Goal: Information Seeking & Learning: Learn about a topic

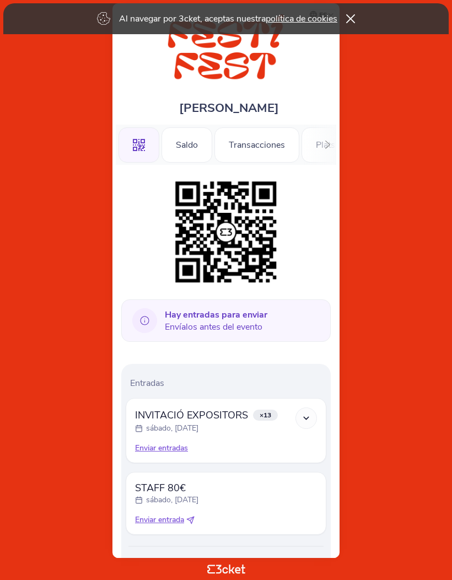
click at [178, 522] on span "Enviar entrada" at bounding box center [159, 519] width 49 height 11
select select "34"
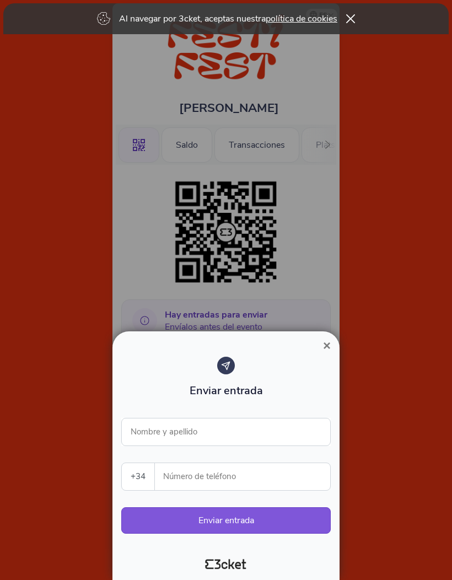
click at [318, 346] on button "×" at bounding box center [326, 345] width 25 height 13
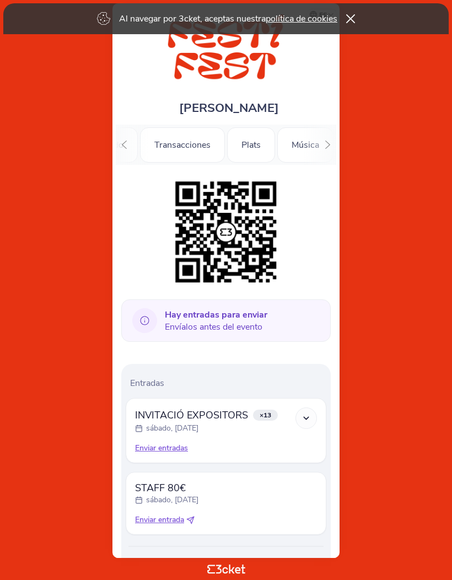
scroll to position [0, 120]
click at [215, 149] on div "Plats" at bounding box center [206, 144] width 48 height 35
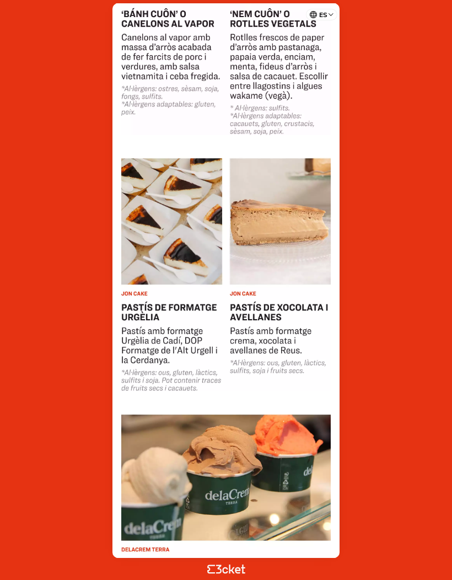
scroll to position [2234, 0]
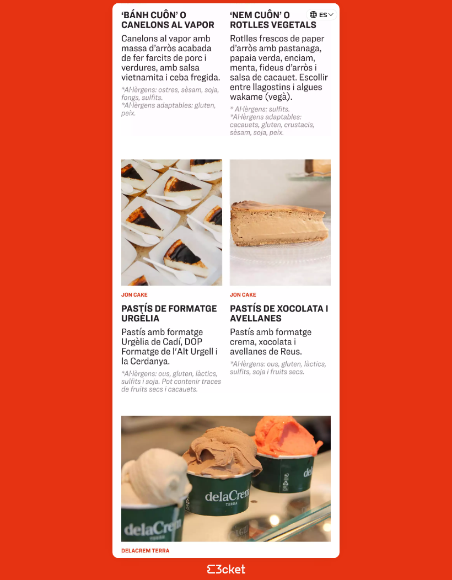
click at [191, 263] on img at bounding box center [225, 264] width 209 height 256
click at [149, 317] on img at bounding box center [225, 264] width 209 height 256
click at [143, 295] on img at bounding box center [225, 264] width 209 height 256
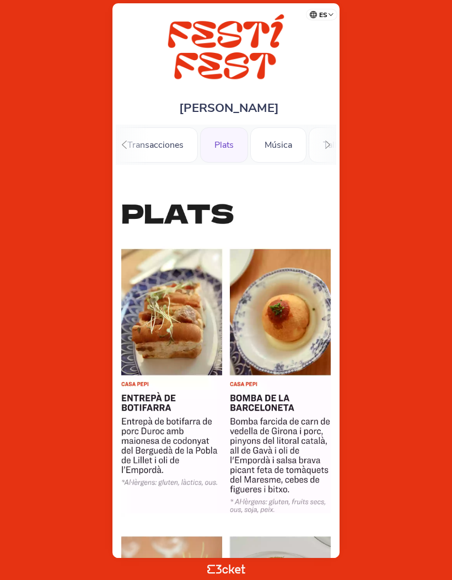
scroll to position [0, 0]
click at [280, 146] on div "Música" at bounding box center [278, 144] width 56 height 35
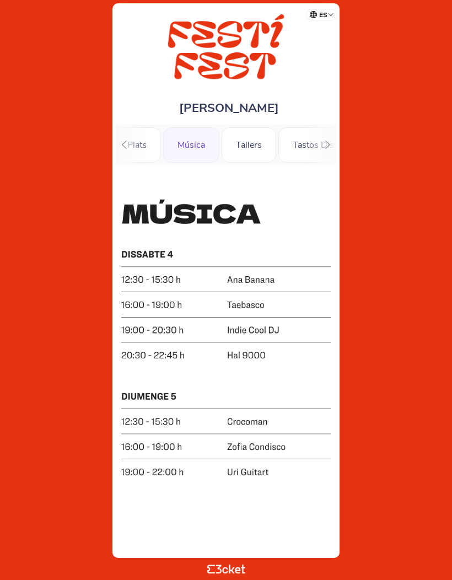
scroll to position [0, 193]
click at [248, 150] on div "Tallers" at bounding box center [244, 144] width 55 height 35
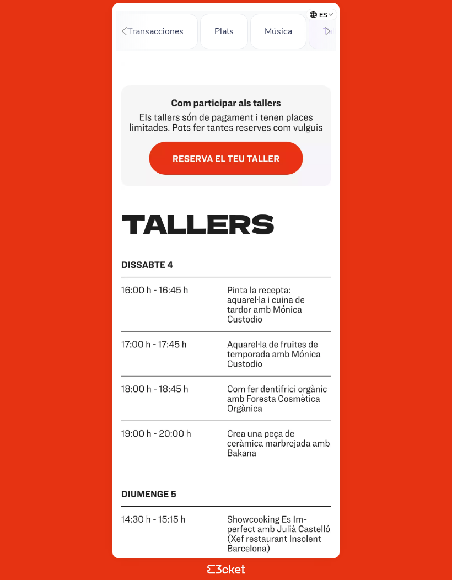
scroll to position [156, 0]
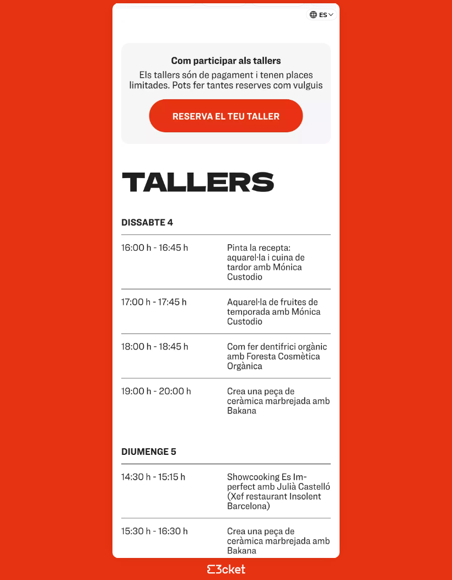
click at [284, 402] on img at bounding box center [225, 420] width 209 height 552
click at [289, 398] on img at bounding box center [225, 420] width 209 height 552
click at [283, 125] on img at bounding box center [225, 82] width 209 height 124
